Goal: Task Accomplishment & Management: Use online tool/utility

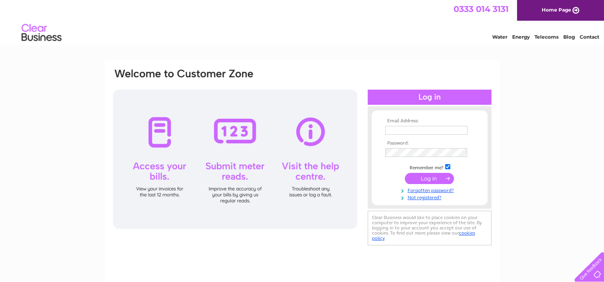
click at [423, 129] on input "text" at bounding box center [426, 130] width 82 height 9
type input "rod@boyers.co.uk"
click at [431, 182] on input "submit" at bounding box center [429, 179] width 49 height 11
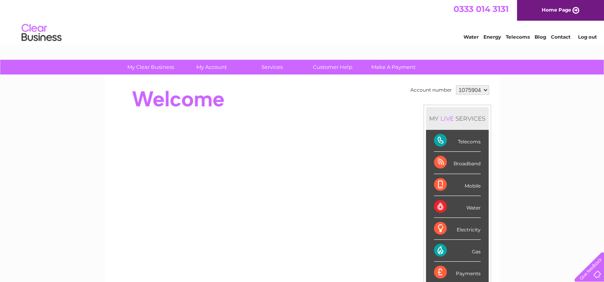
click at [475, 250] on div "Gas" at bounding box center [457, 251] width 47 height 22
click at [442, 251] on div "Gas" at bounding box center [457, 251] width 47 height 22
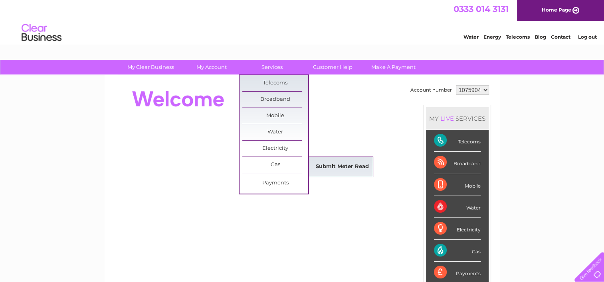
click at [331, 164] on link "Submit Meter Read" at bounding box center [342, 167] width 66 height 16
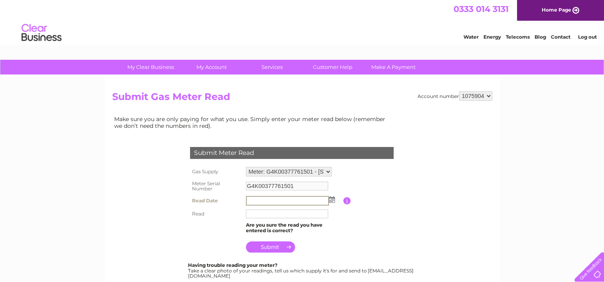
click at [286, 199] on input "text" at bounding box center [287, 201] width 83 height 10
click at [331, 199] on img at bounding box center [331, 199] width 6 height 6
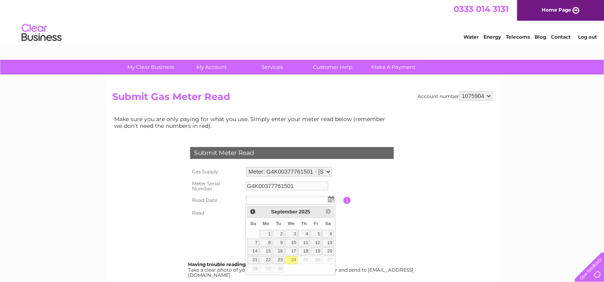
click at [292, 259] on link "24" at bounding box center [291, 261] width 13 height 8
type input "[DATE]"
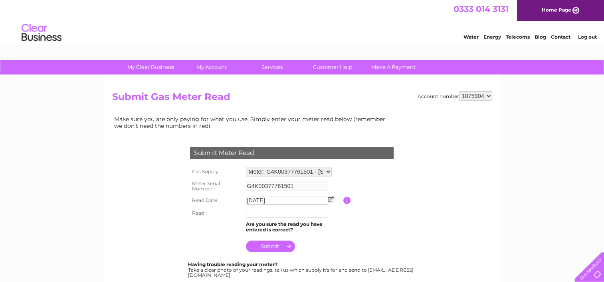
click at [290, 214] on input "text" at bounding box center [287, 213] width 82 height 9
type input "18974"
click at [272, 245] on input "submit" at bounding box center [270, 246] width 49 height 11
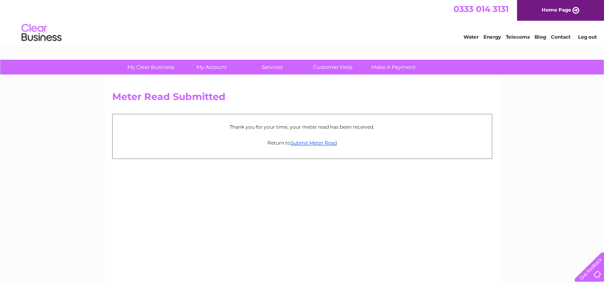
click at [586, 36] on link "Log out" at bounding box center [586, 37] width 19 height 6
